Goal: Check status: Check status

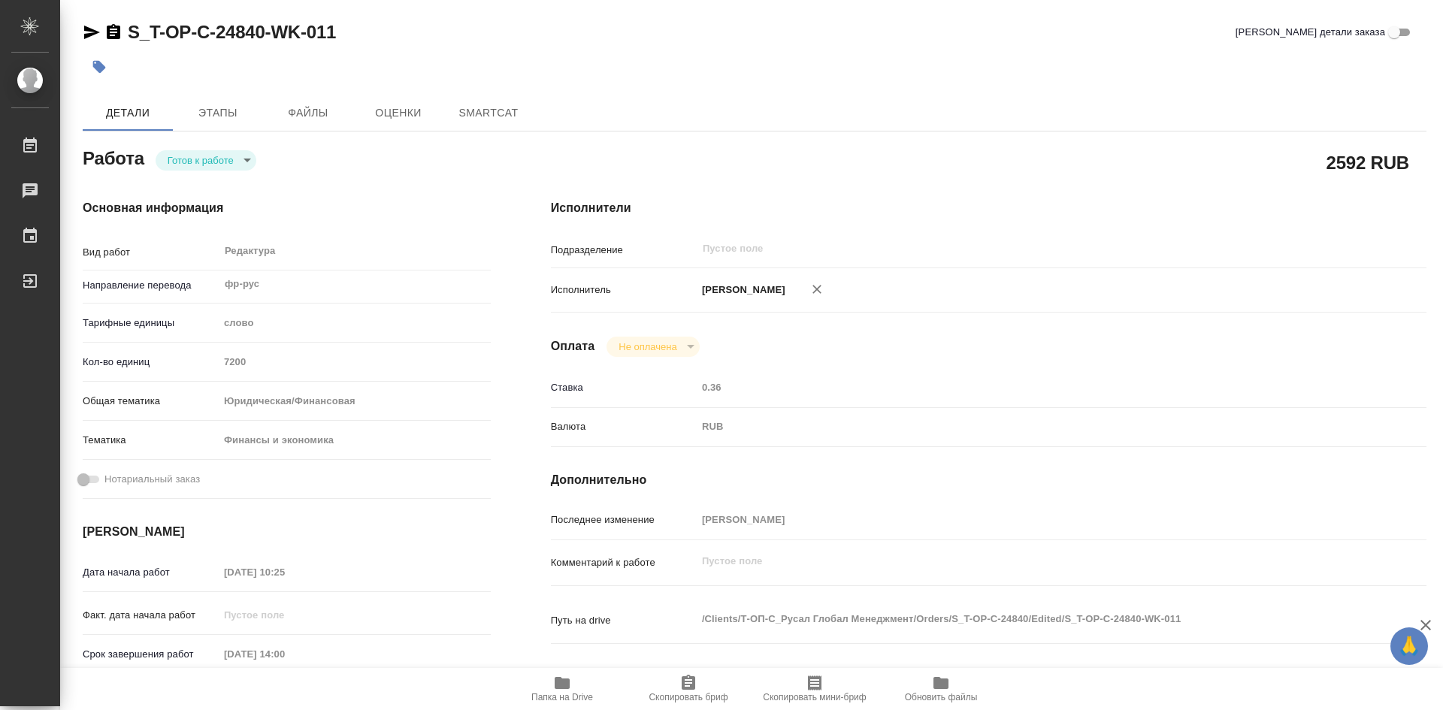
type textarea "x"
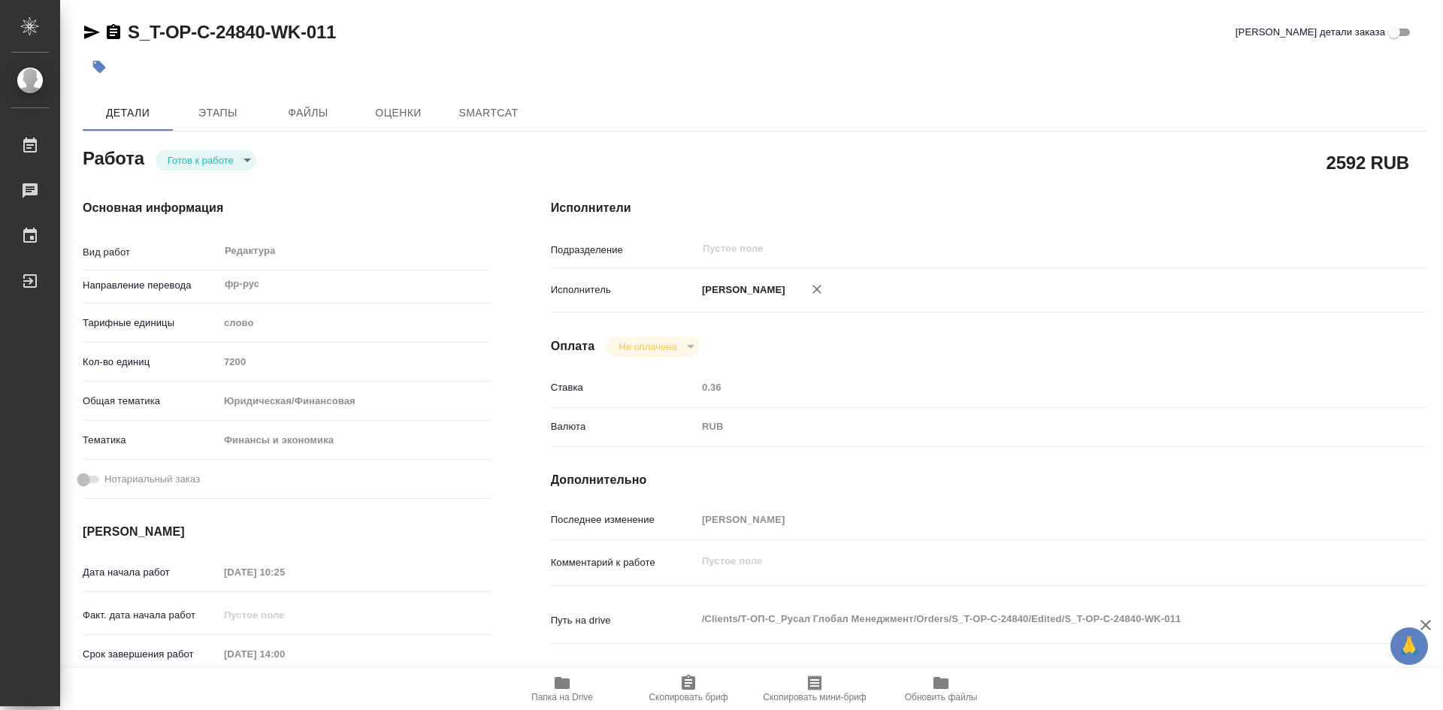
type textarea "x"
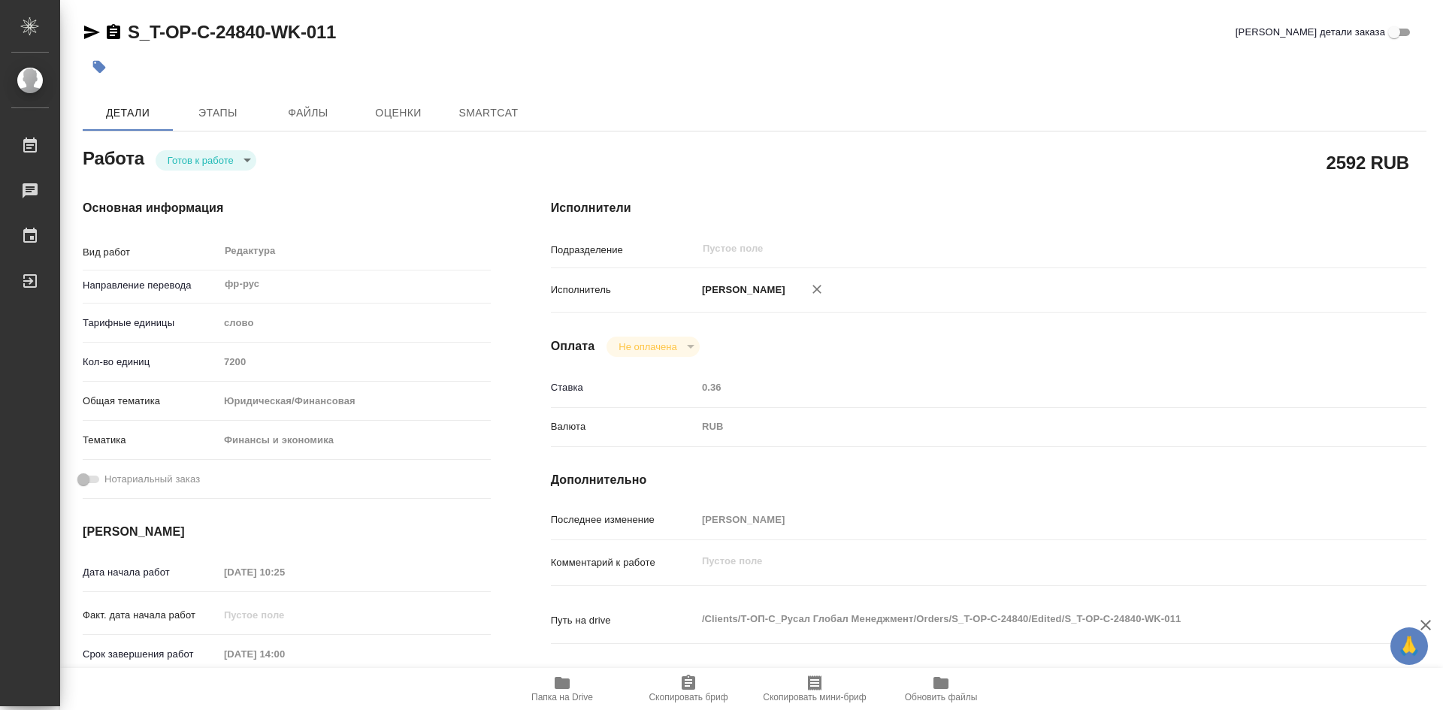
type textarea "x"
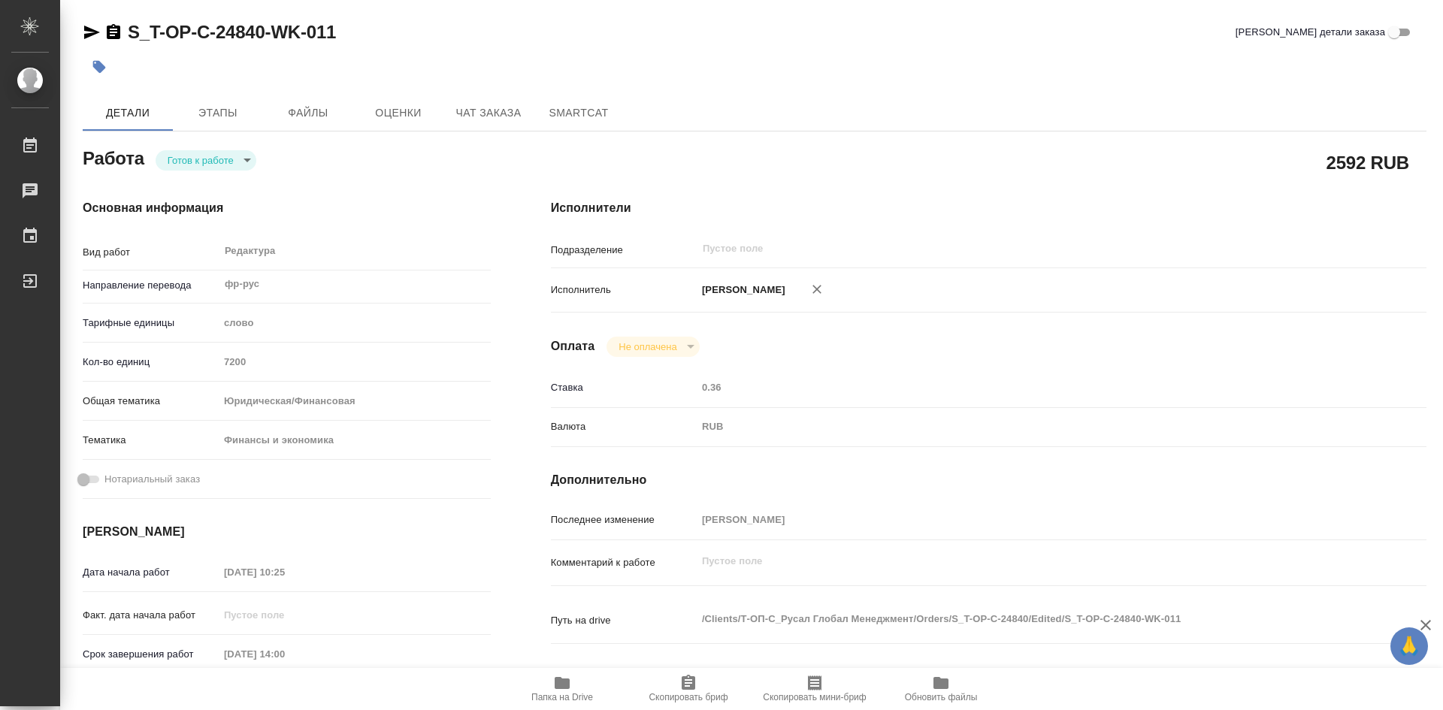
type textarea "x"
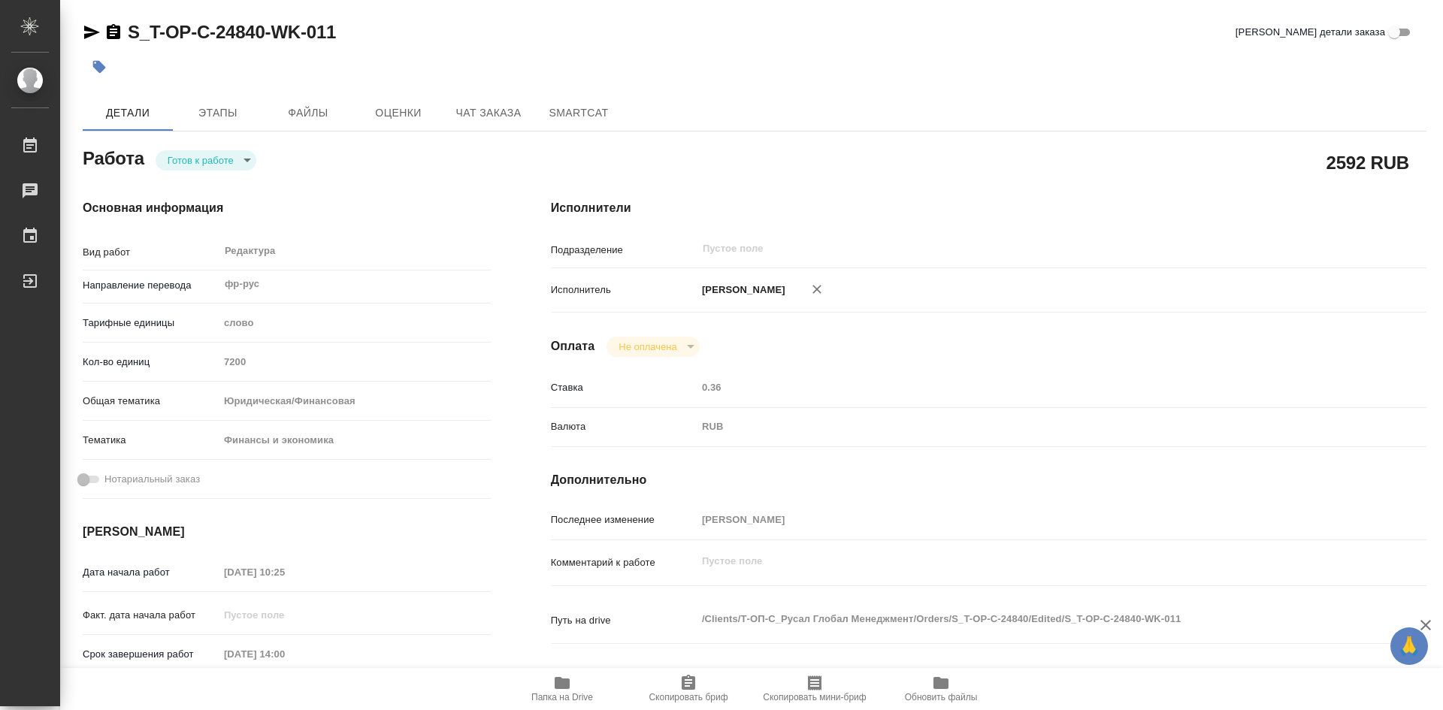
click at [557, 686] on icon "button" at bounding box center [562, 683] width 15 height 12
type textarea "x"
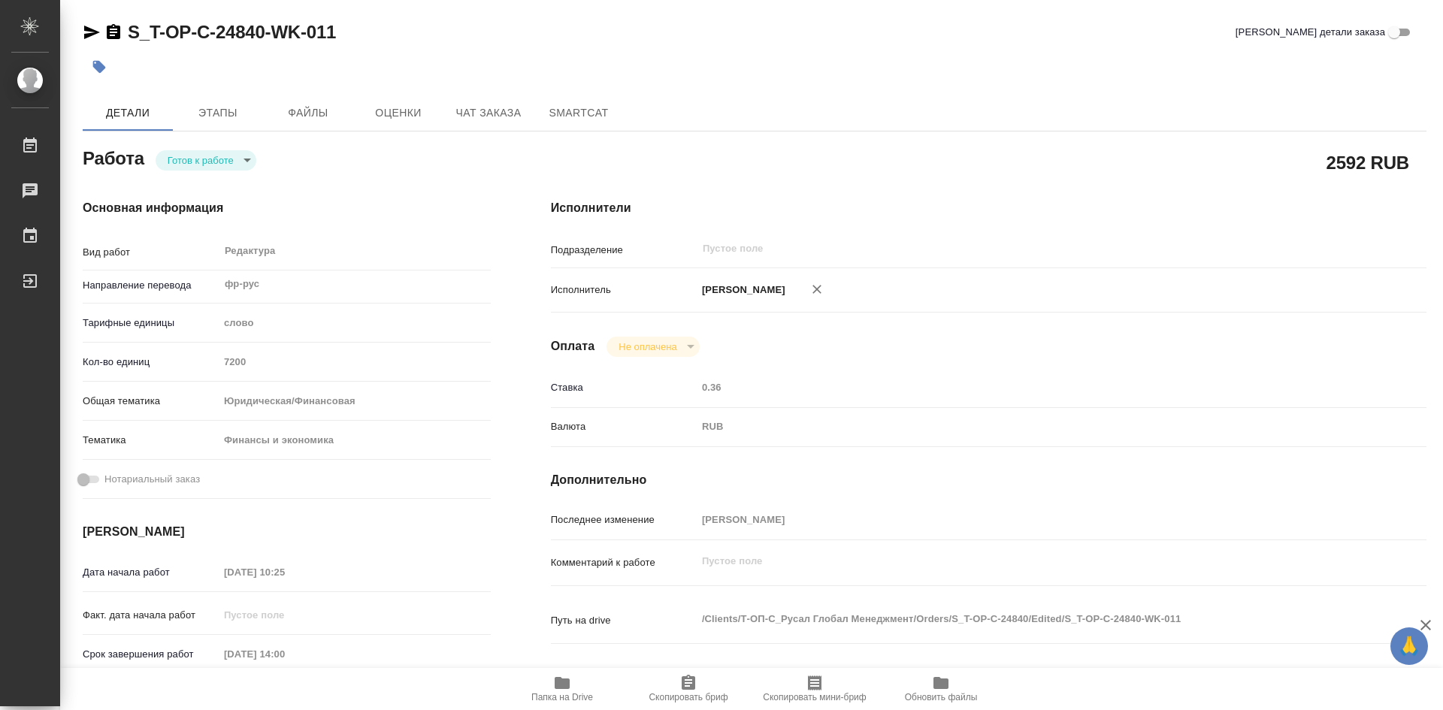
type textarea "x"
click at [557, 686] on icon "button" at bounding box center [562, 683] width 15 height 12
type textarea "x"
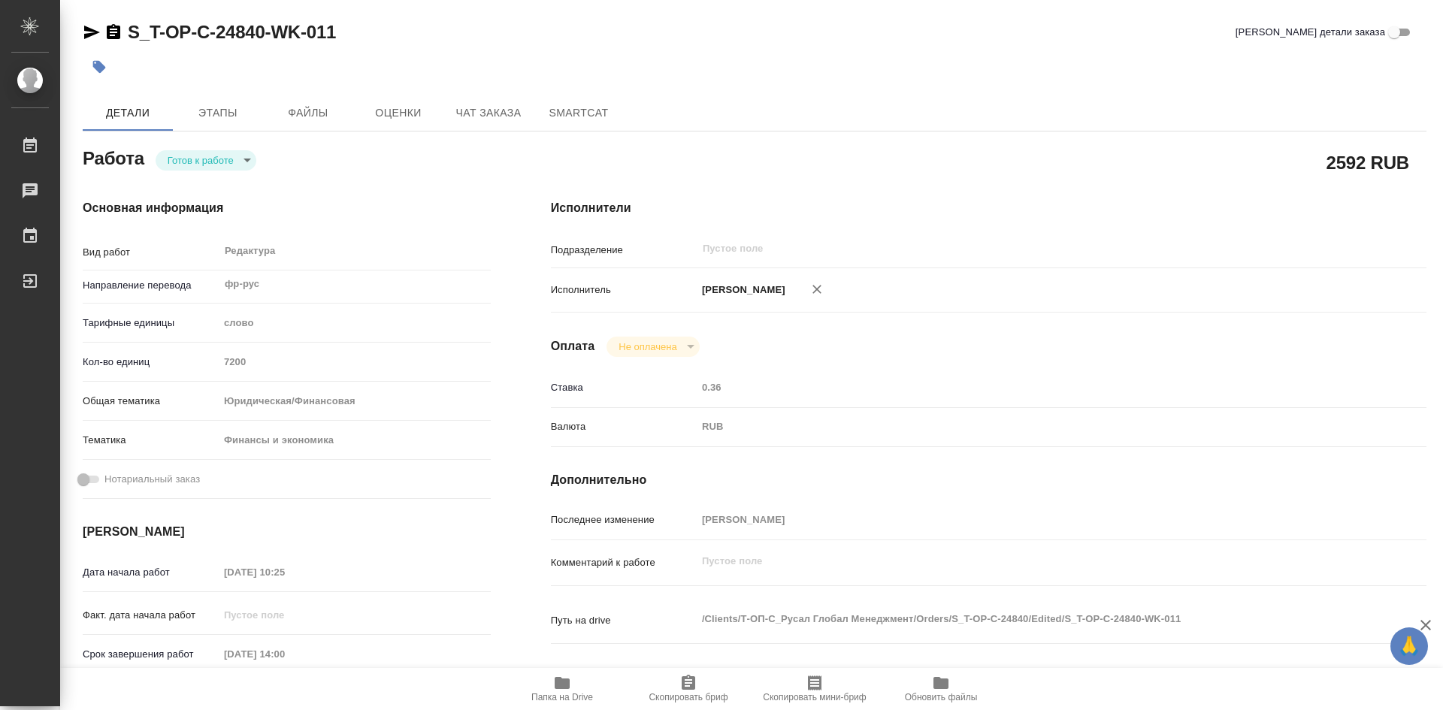
type textarea "x"
click at [244, 165] on body "🙏 .cls-1 fill:#fff; AWATERA [PERSON_NAME] Работы 2 Чаты График Выйти S_T-OP-C-2…" at bounding box center [721, 355] width 1443 height 710
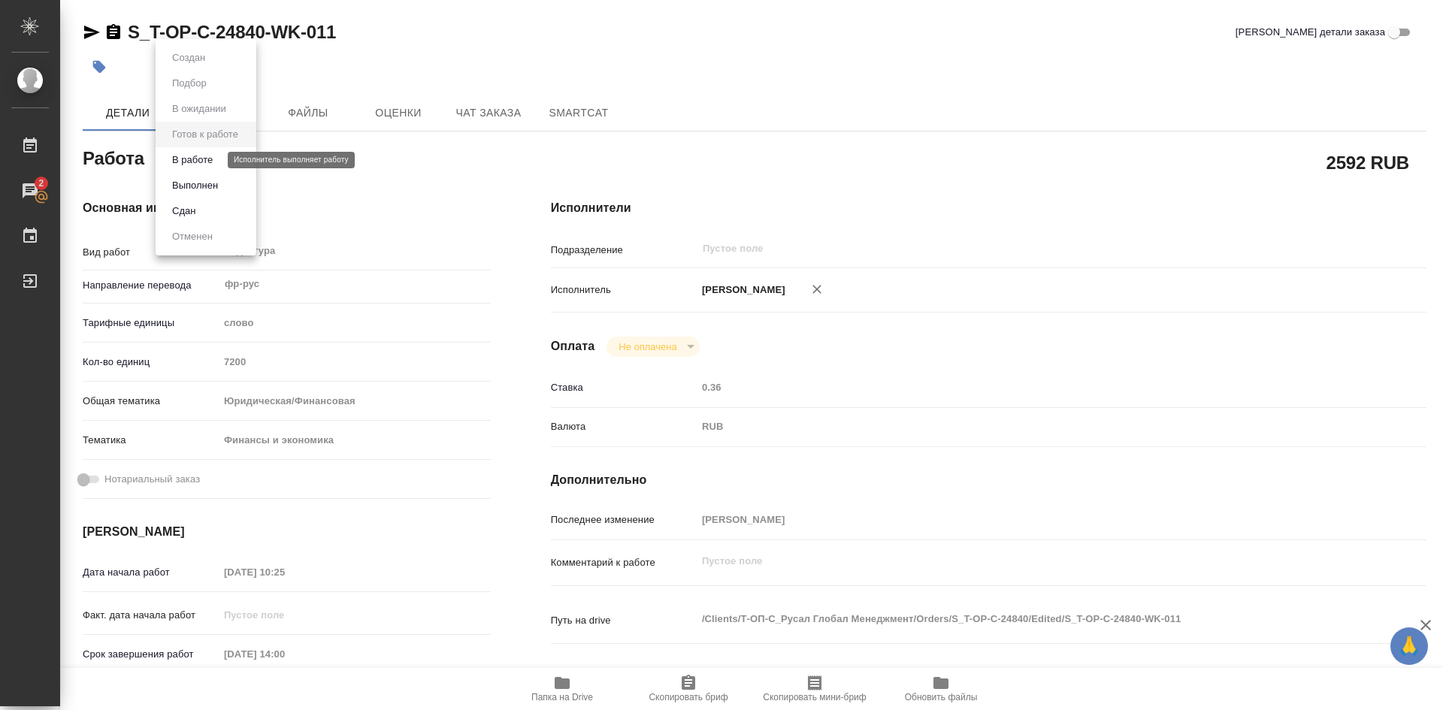
click at [214, 162] on button "В работе" at bounding box center [193, 160] width 50 height 17
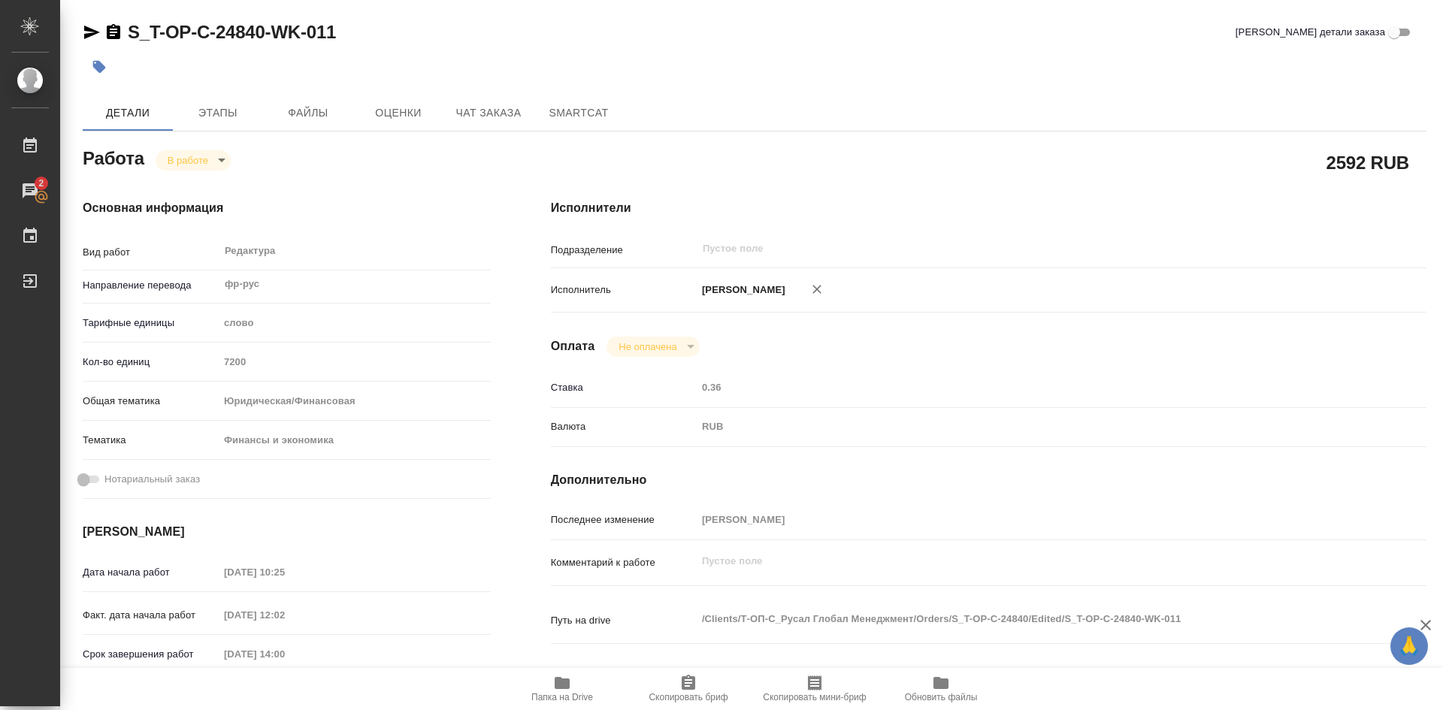
type textarea "x"
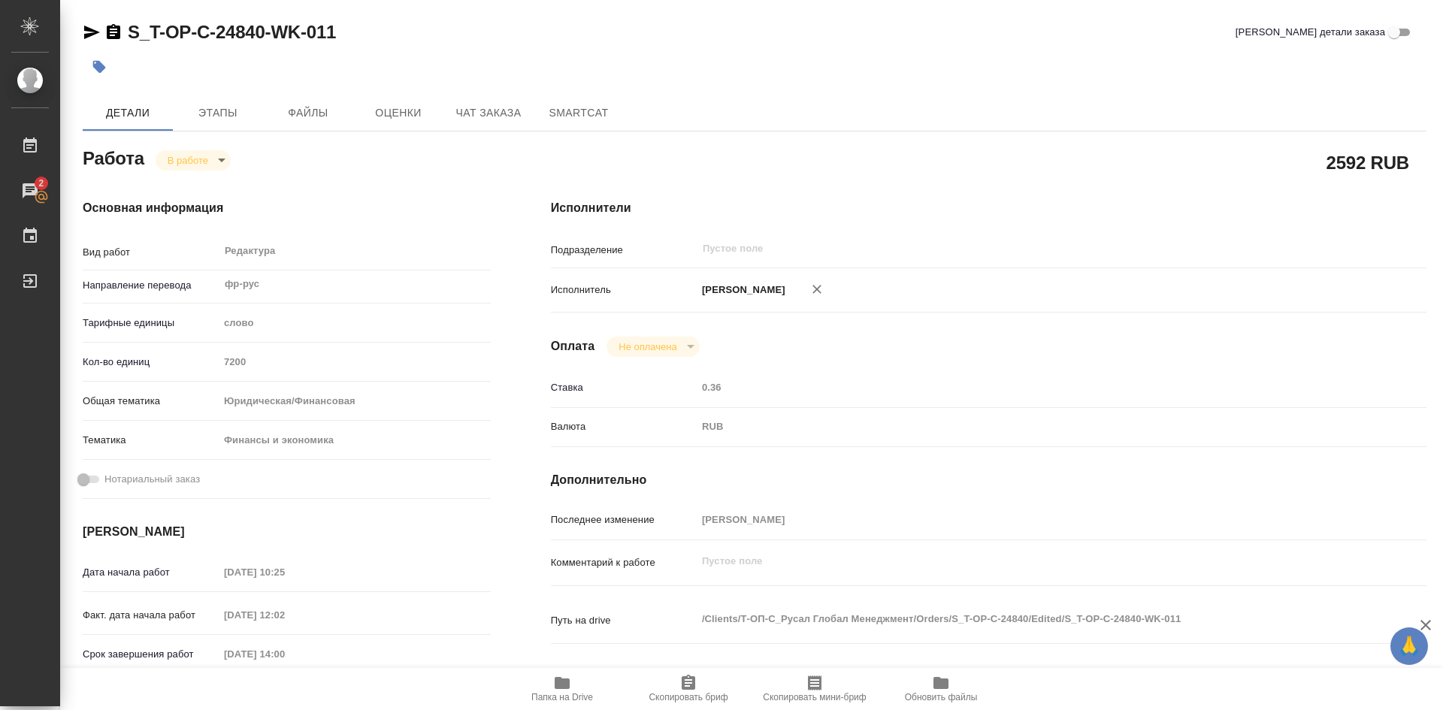
type textarea "x"
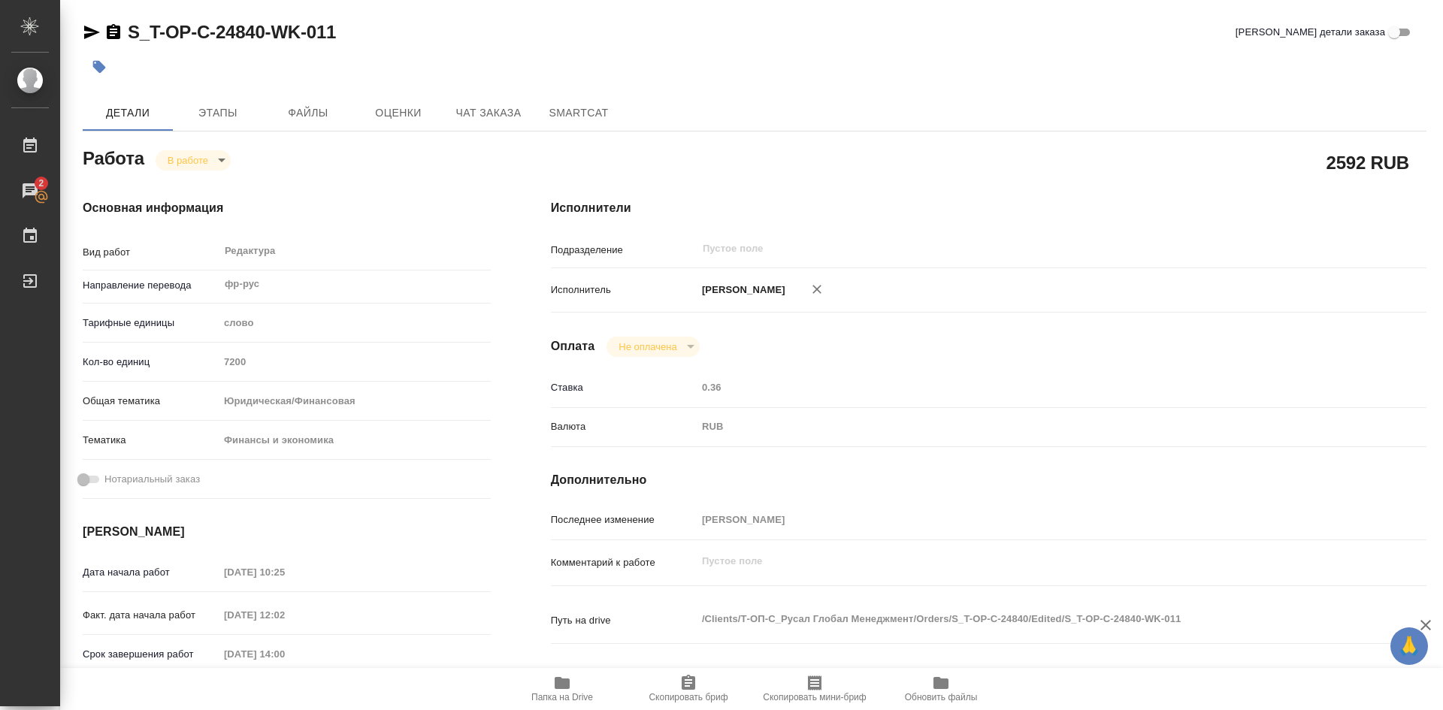
type textarea "x"
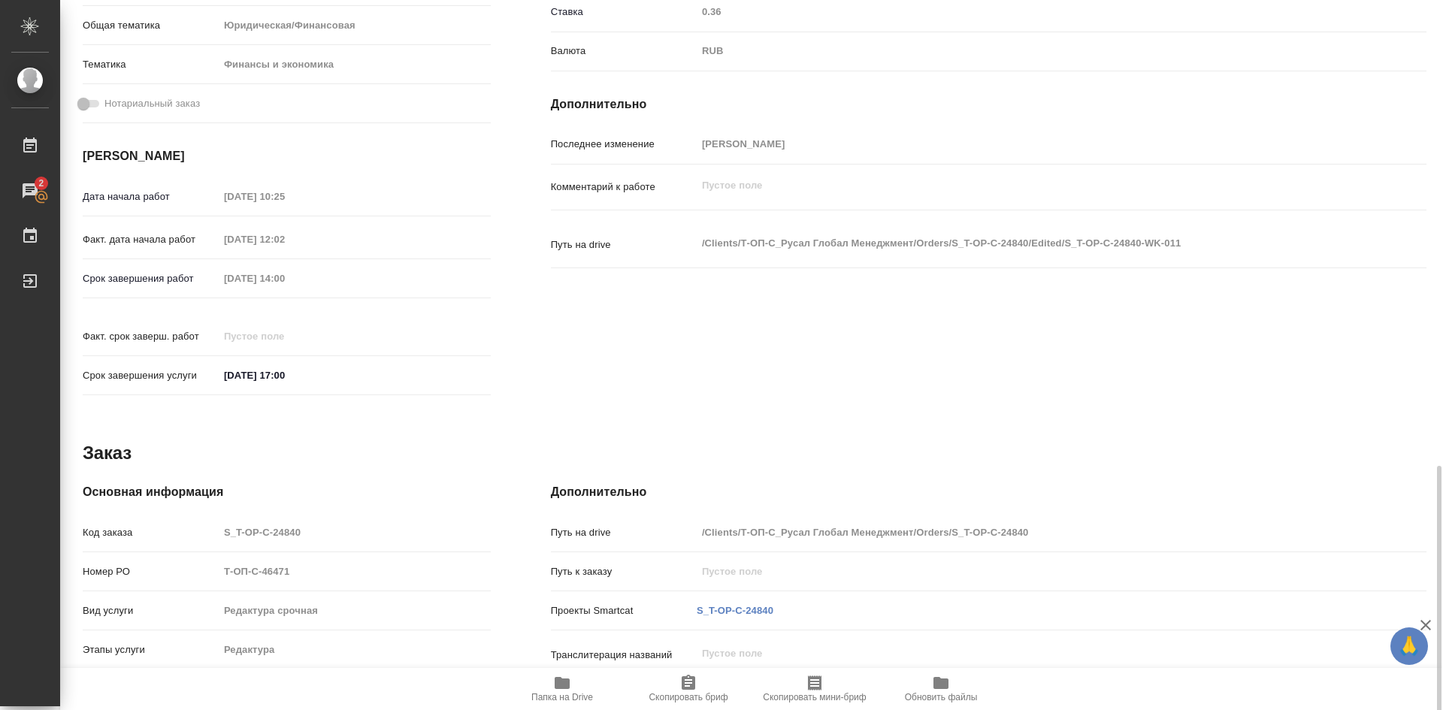
scroll to position [536, 0]
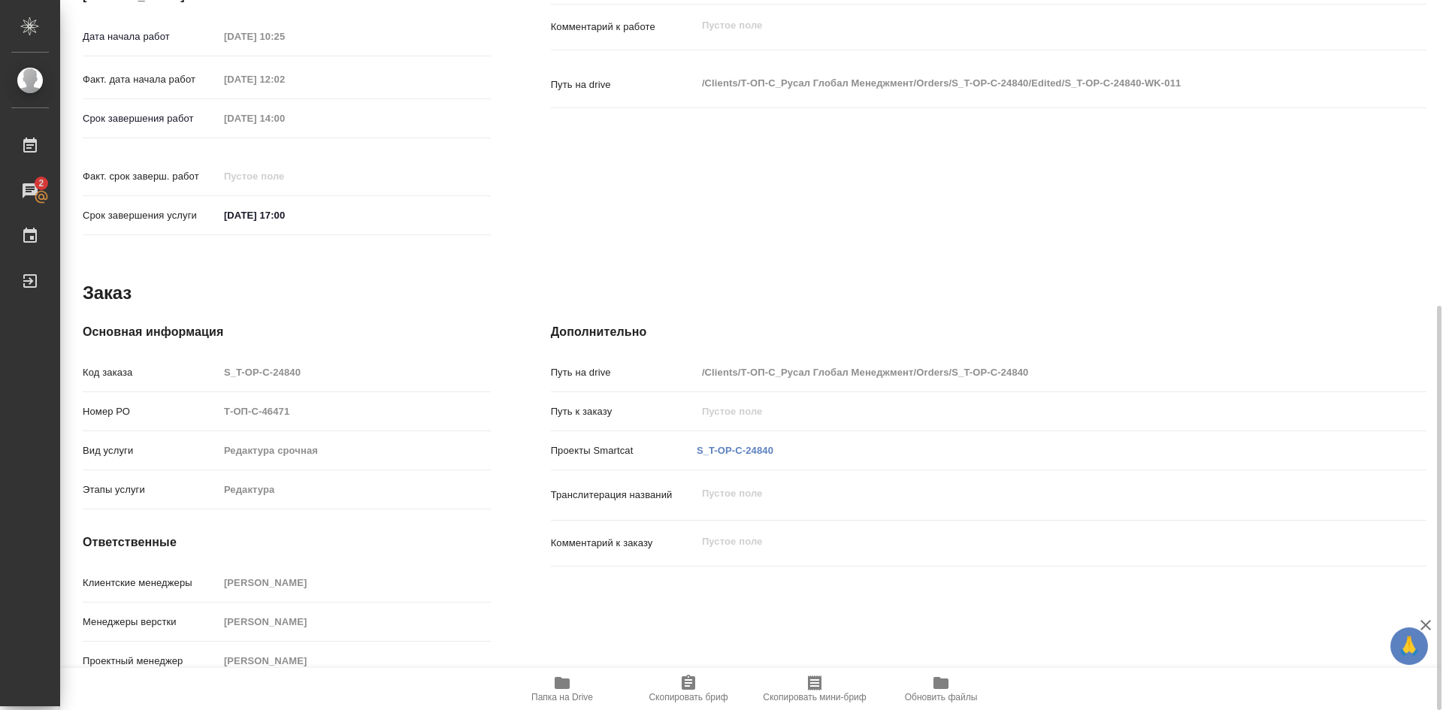
type textarea "x"
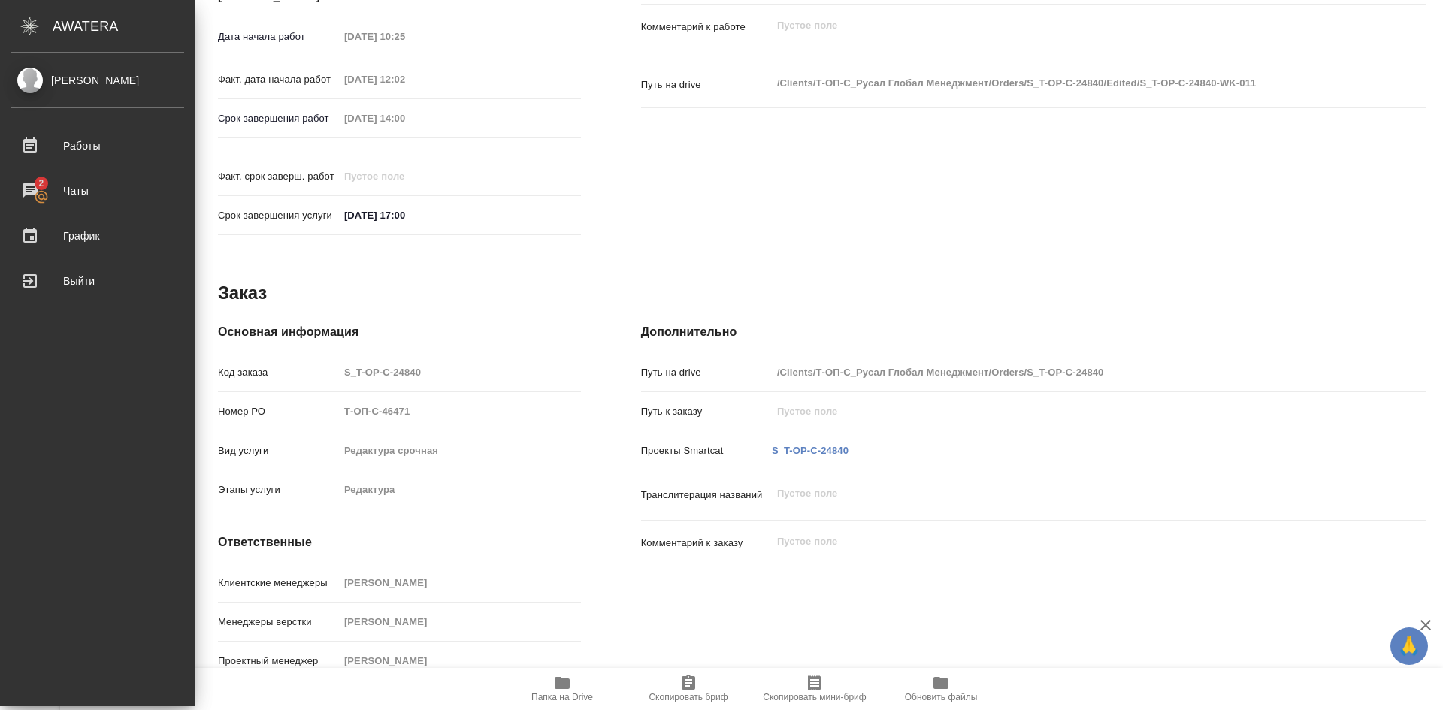
type textarea "x"
